Goal: Entertainment & Leisure: Consume media (video, audio)

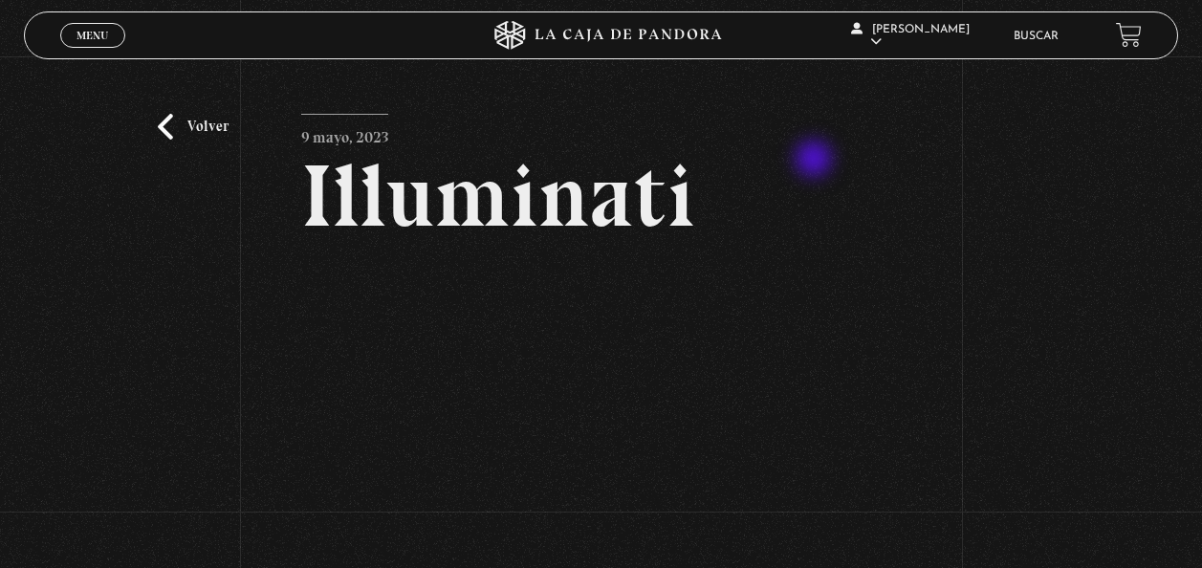
scroll to position [99, 0]
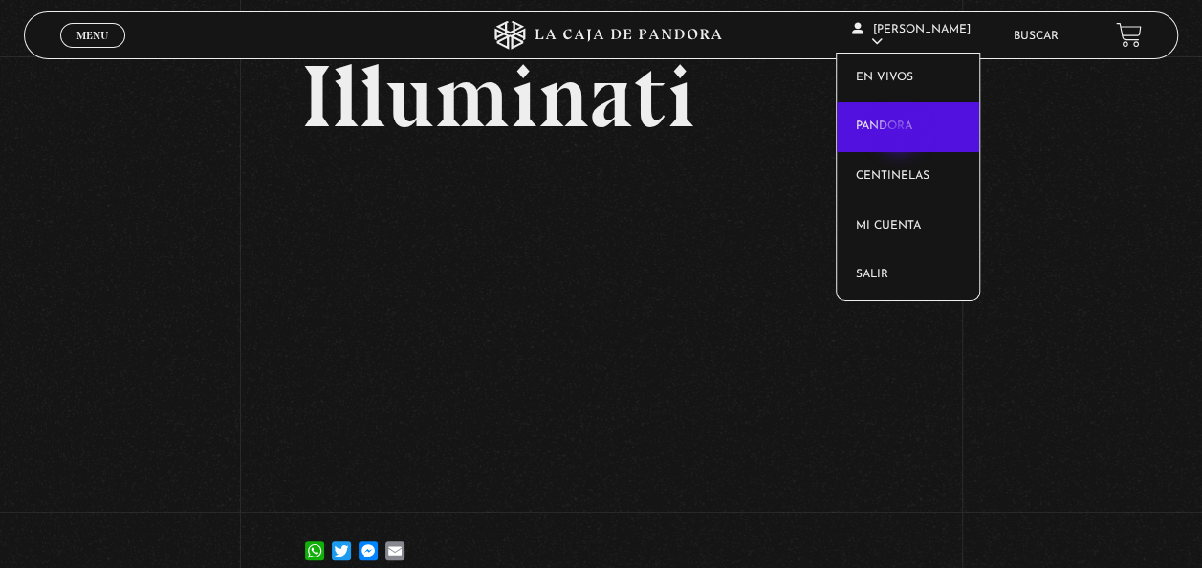
click at [901, 135] on link "Pandora" at bounding box center [908, 127] width 142 height 50
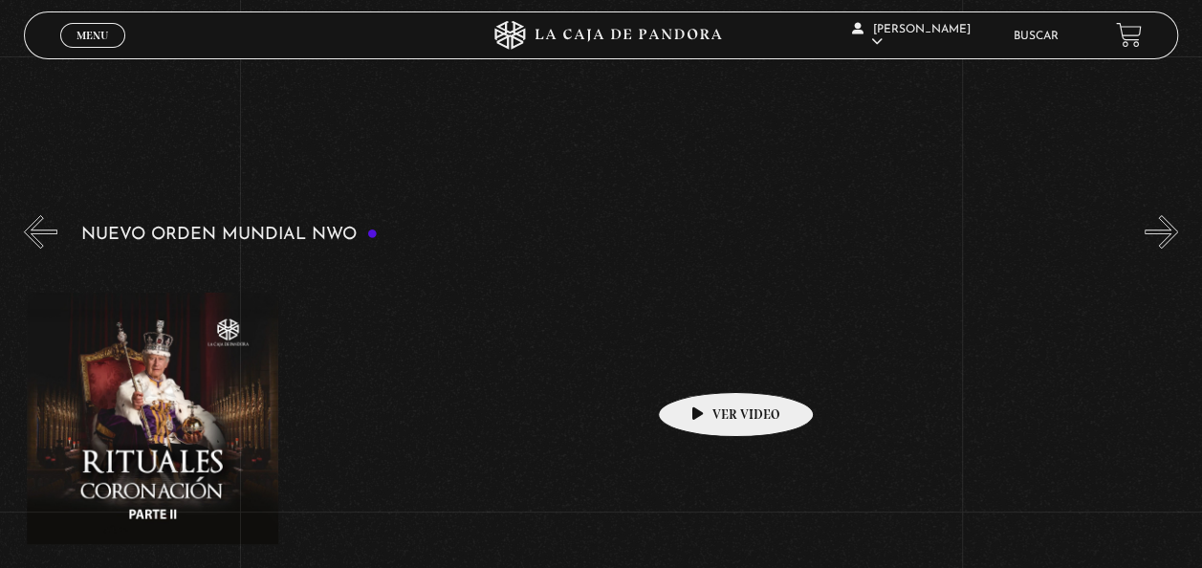
scroll to position [0, 8048]
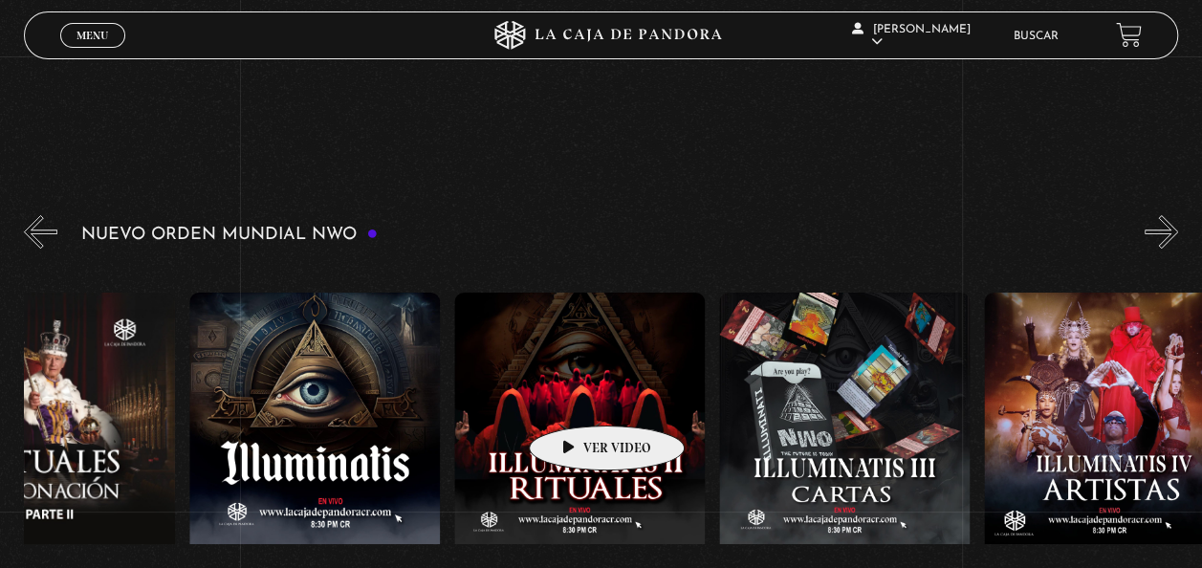
click at [576, 397] on figure at bounding box center [579, 465] width 250 height 344
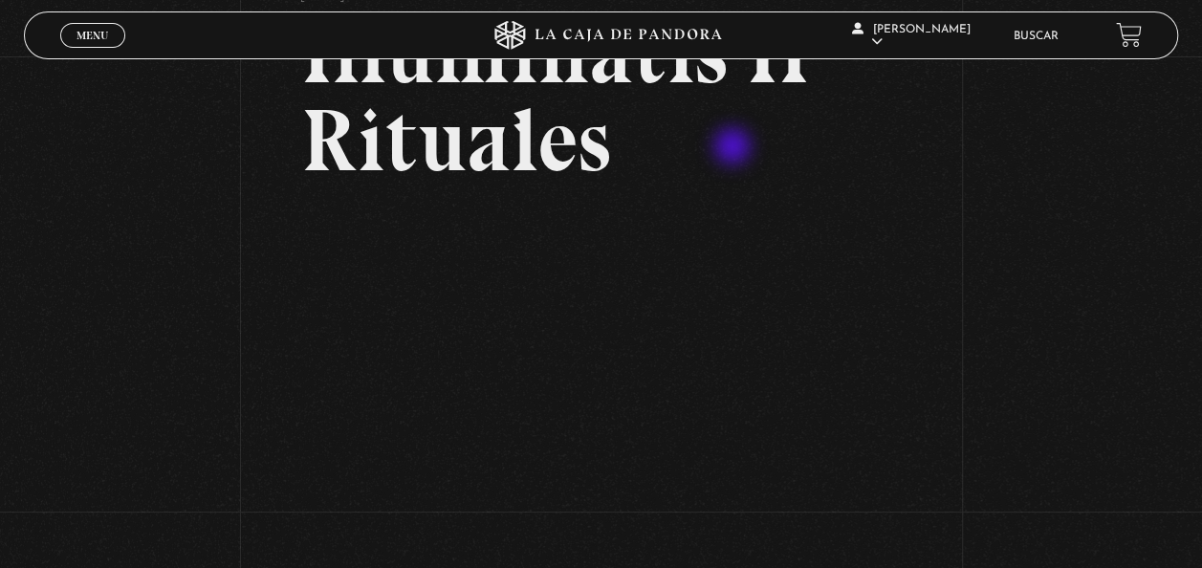
scroll to position [130, 0]
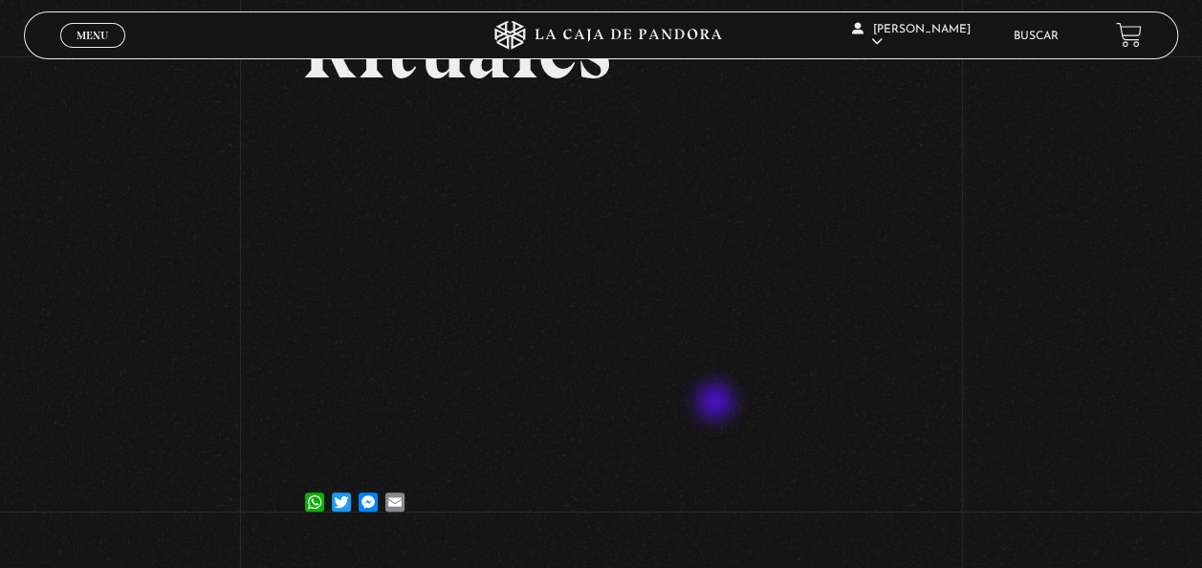
scroll to position [237, 0]
click at [940, 164] on div "Volver 23 mayo, 2023 Illuminatis II Rituales WhatsApp Twitter Messenger Email" at bounding box center [601, 181] width 1202 height 725
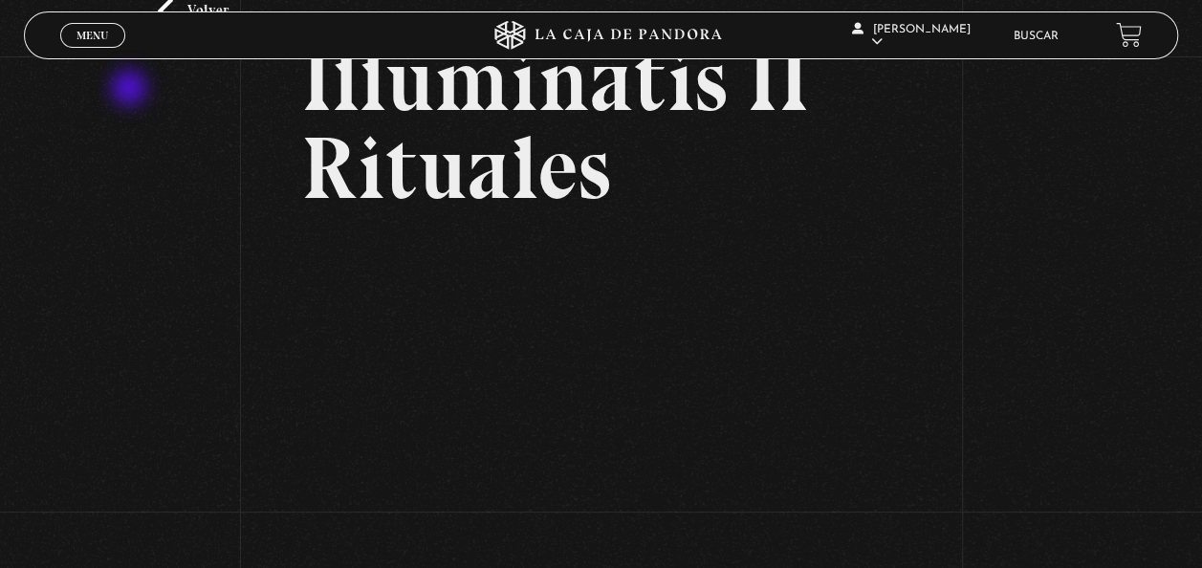
scroll to position [115, 0]
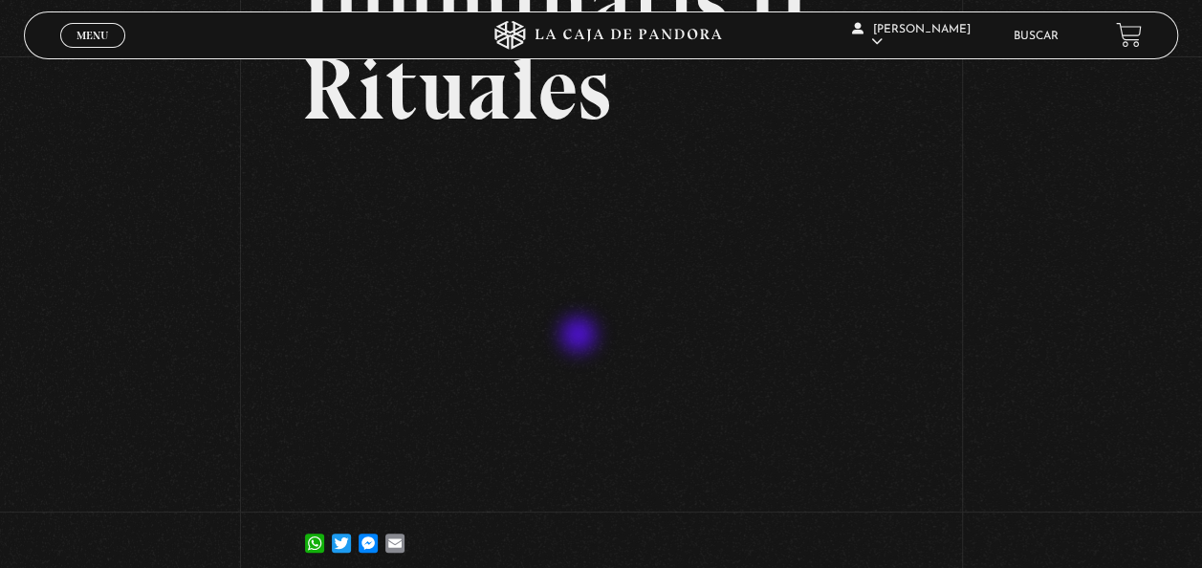
scroll to position [194, 0]
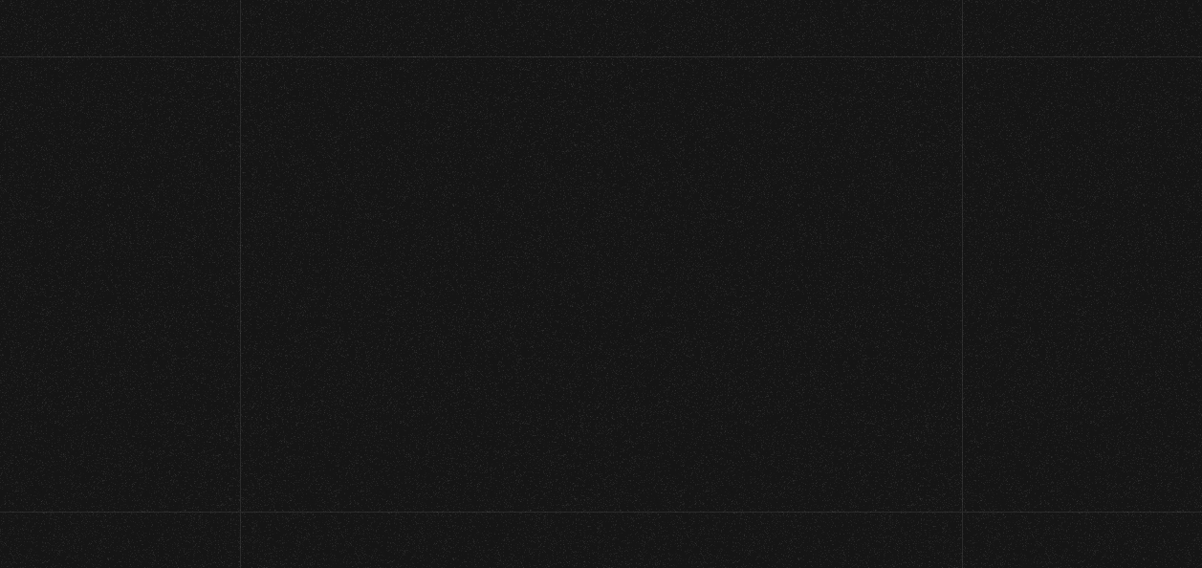
scroll to position [203, 0]
